Goal: Find specific page/section: Find specific page/section

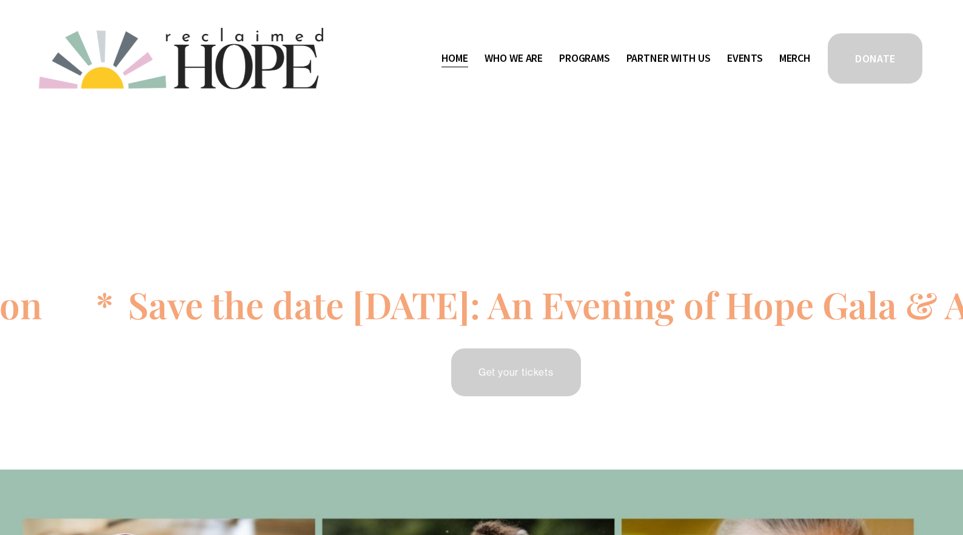
click at [0, 0] on span "Thrive Support Groups" at bounding box center [0, 0] width 0 height 0
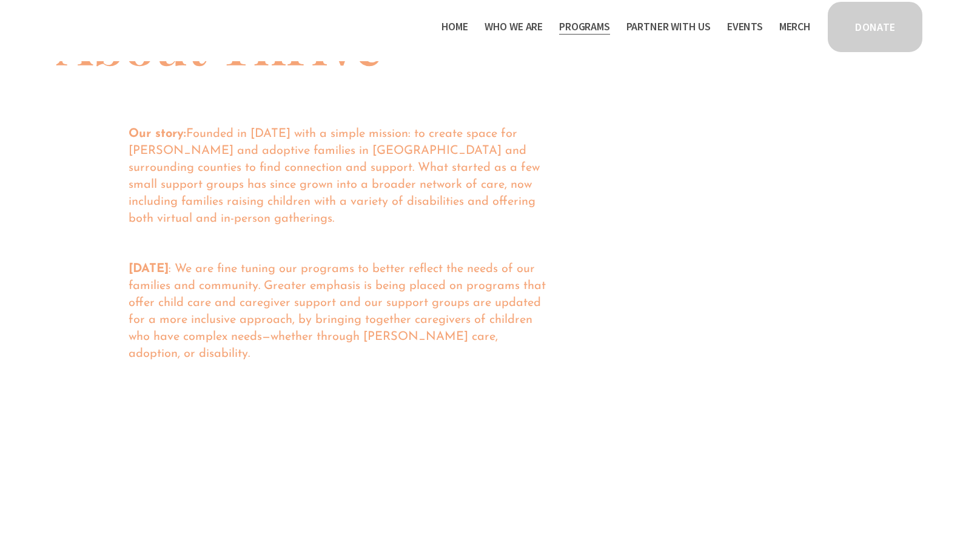
scroll to position [909, 0]
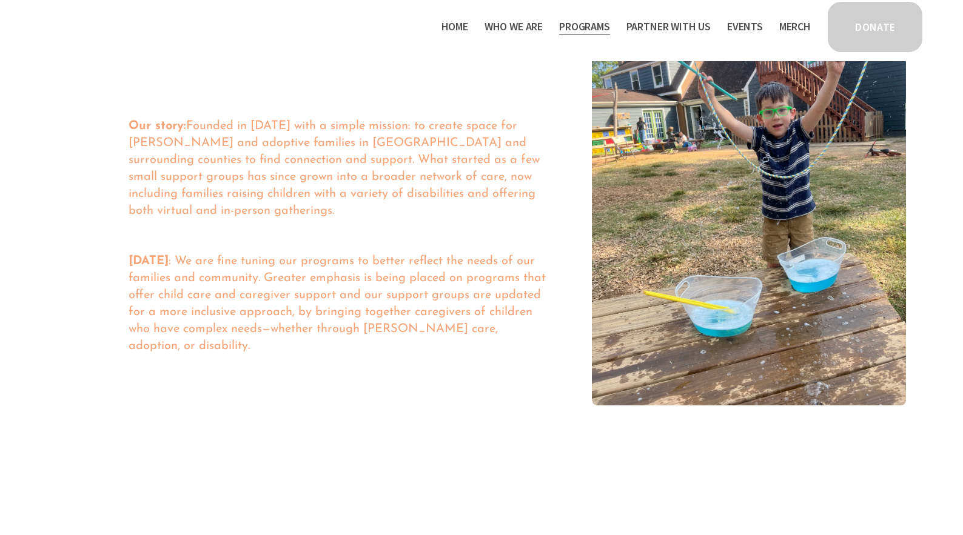
click at [746, 27] on link "Events" at bounding box center [745, 26] width 36 height 19
